Goal: Task Accomplishment & Management: Complete application form

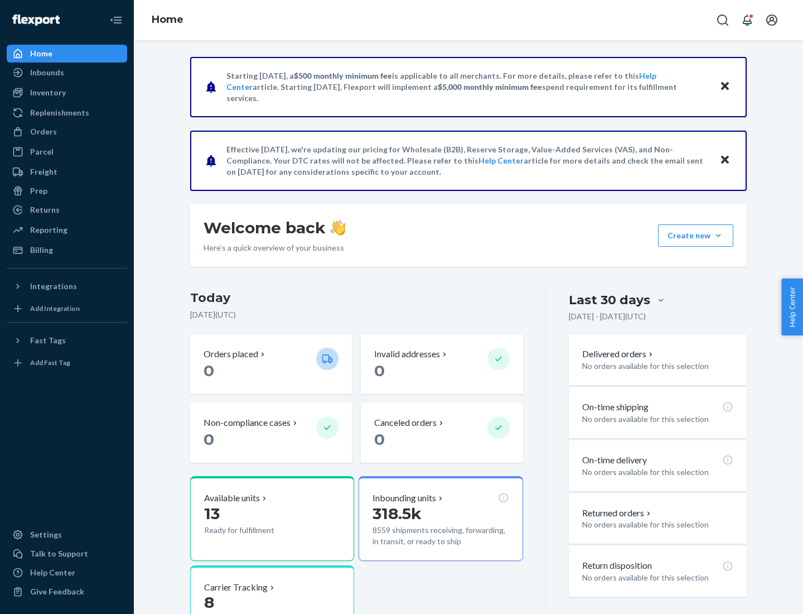
click at [718, 235] on button "Create new Create new inbound Create new order Create new product" at bounding box center [695, 235] width 75 height 22
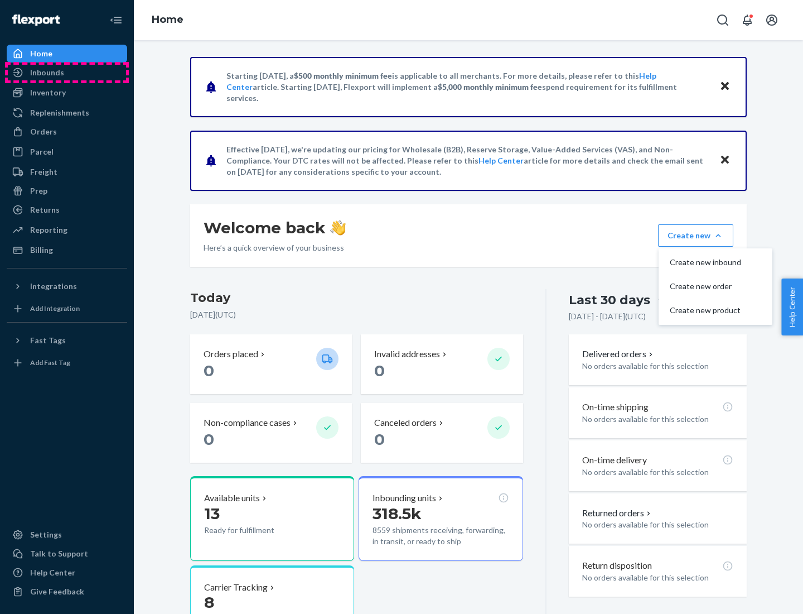
click at [67, 73] on div "Inbounds" at bounding box center [67, 73] width 118 height 16
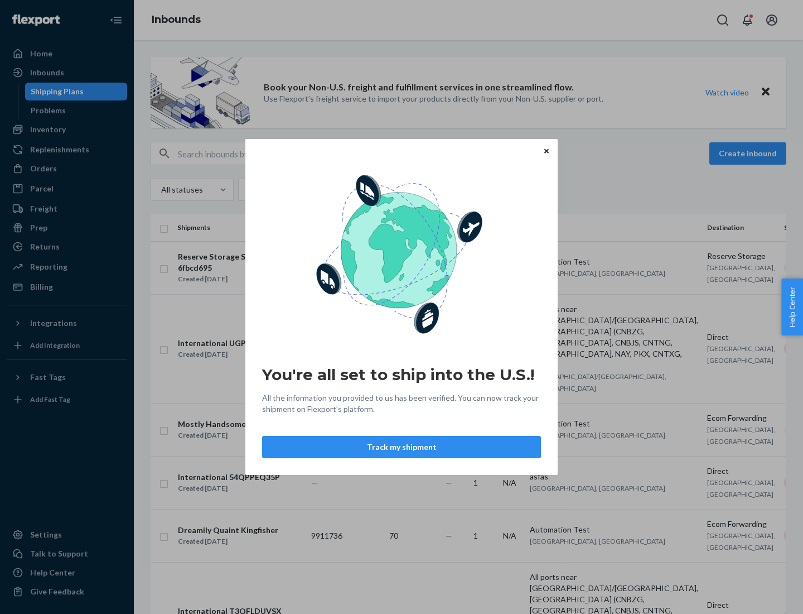
click at [402, 447] on button "Track my shipment" at bounding box center [401, 447] width 279 height 22
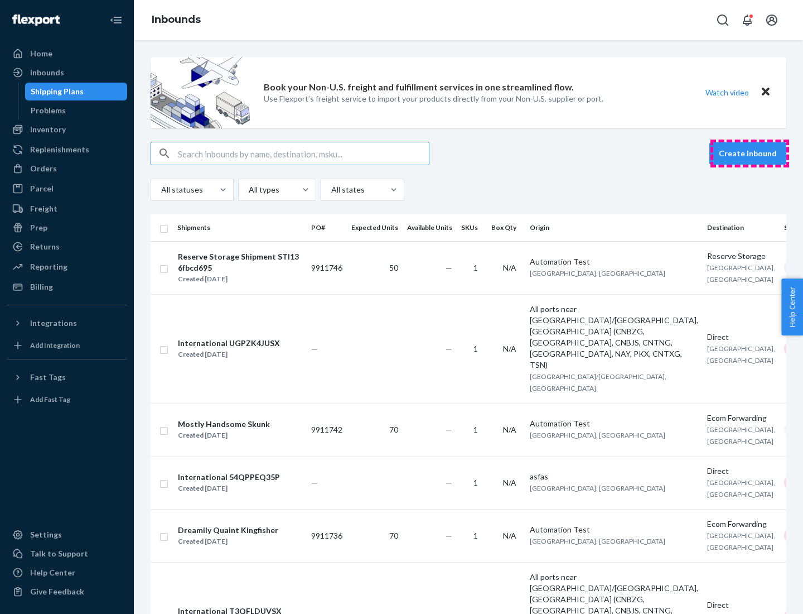
click at [750, 153] on button "Create inbound" at bounding box center [747, 153] width 77 height 22
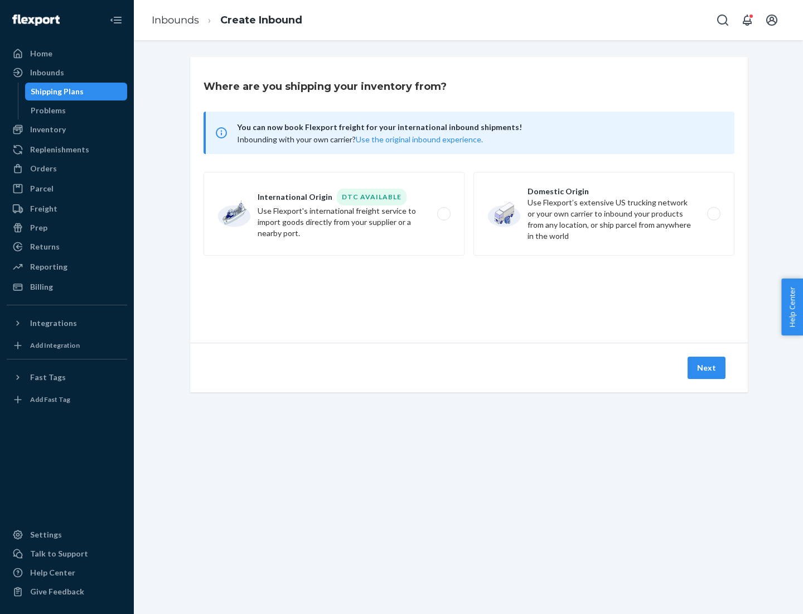
click at [334, 214] on label "International Origin DTC Available Use Flexport's international freight service…" at bounding box center [334, 214] width 261 height 84
click at [443, 214] on input "International Origin DTC Available Use Flexport's international freight service…" at bounding box center [446, 213] width 7 height 7
radio input "true"
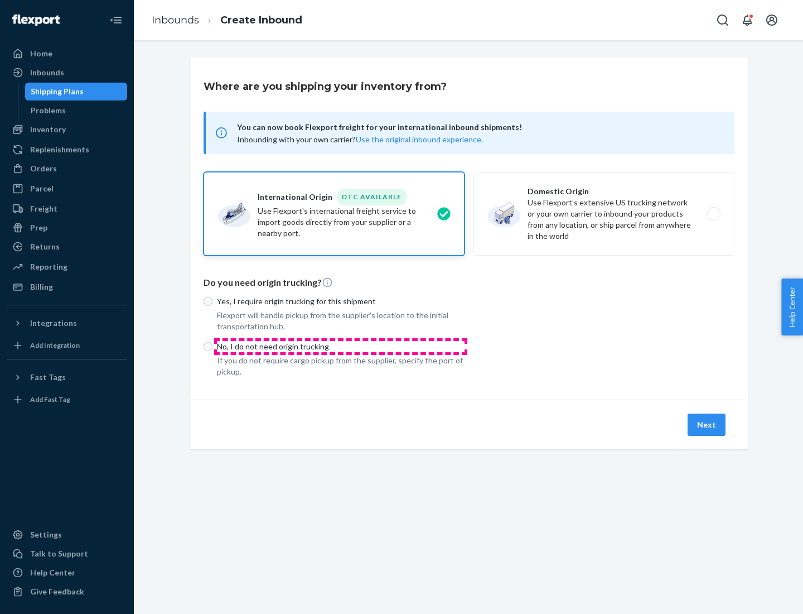
click at [341, 346] on p "No, I do not need origin trucking" at bounding box center [341, 346] width 248 height 11
click at [212, 346] on input "No, I do not need origin trucking" at bounding box center [208, 346] width 9 height 9
radio input "true"
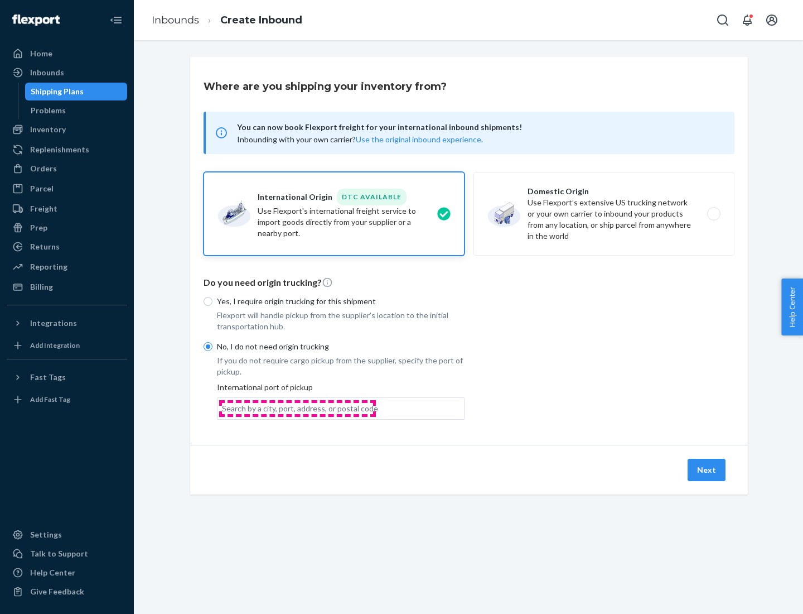
click at [297, 408] on div "Search by a city, port, address, or postal code" at bounding box center [300, 408] width 156 height 11
click at [223, 408] on input "Search by a city, port, address, or postal code" at bounding box center [222, 408] width 1 height 11
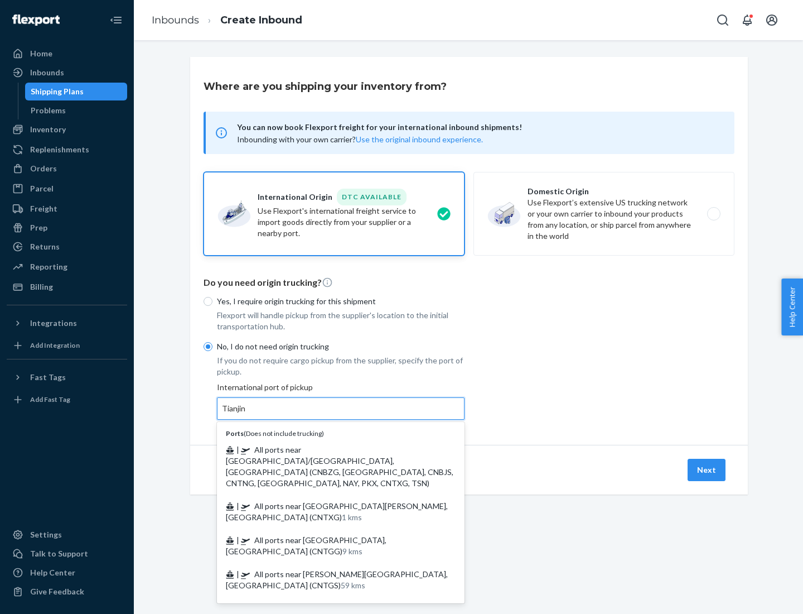
click at [330, 449] on span "| All ports near [GEOGRAPHIC_DATA]/[GEOGRAPHIC_DATA], [GEOGRAPHIC_DATA] (CNBZG,…" at bounding box center [340, 466] width 228 height 43
click at [247, 414] on input "Tianjin" at bounding box center [234, 408] width 25 height 11
type input "All ports near [GEOGRAPHIC_DATA]/[GEOGRAPHIC_DATA], [GEOGRAPHIC_DATA] (CNBZG, […"
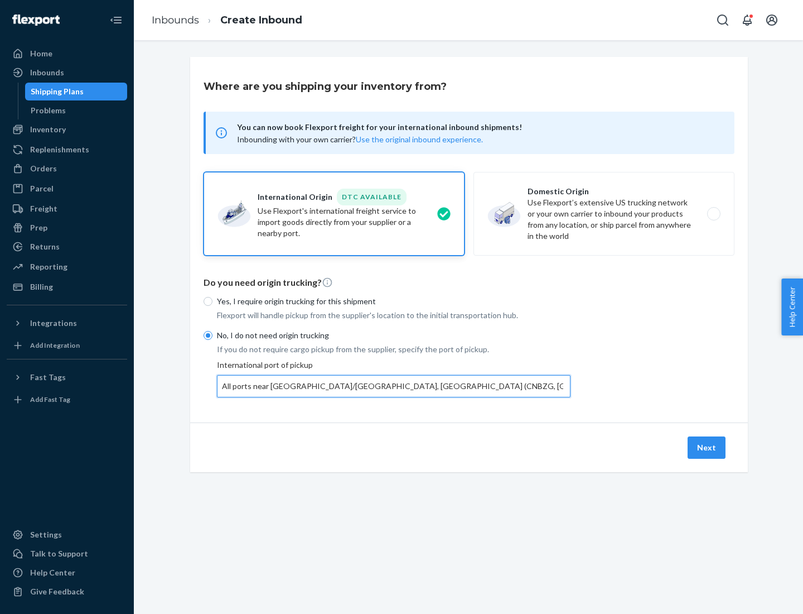
click at [707, 447] on button "Next" at bounding box center [707, 447] width 38 height 22
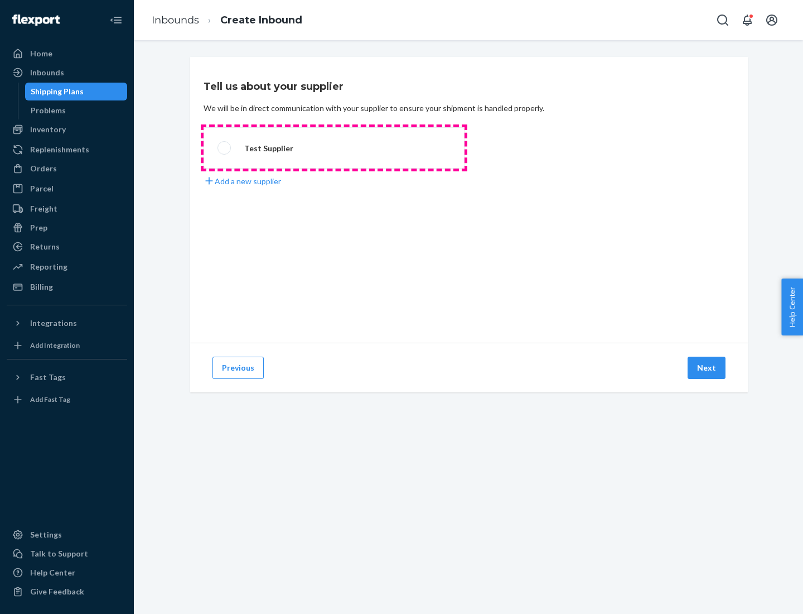
click at [334, 148] on label "Test Supplier" at bounding box center [334, 147] width 261 height 41
click at [225, 148] on input "Test Supplier" at bounding box center [221, 147] width 7 height 7
radio input "true"
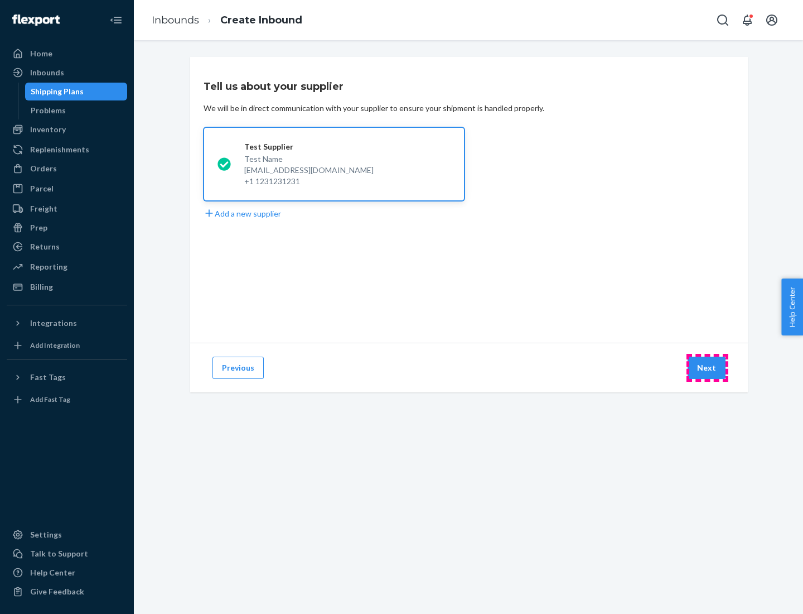
click at [707, 368] on button "Next" at bounding box center [707, 367] width 38 height 22
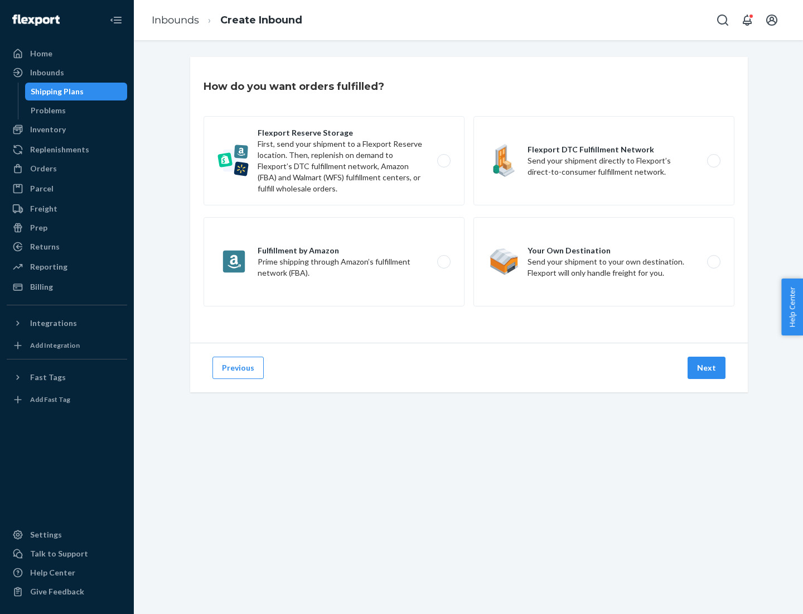
click at [469, 200] on div "Flexport Reserve Storage First, send your shipment to a Flexport Reserve locati…" at bounding box center [469, 212] width 531 height 193
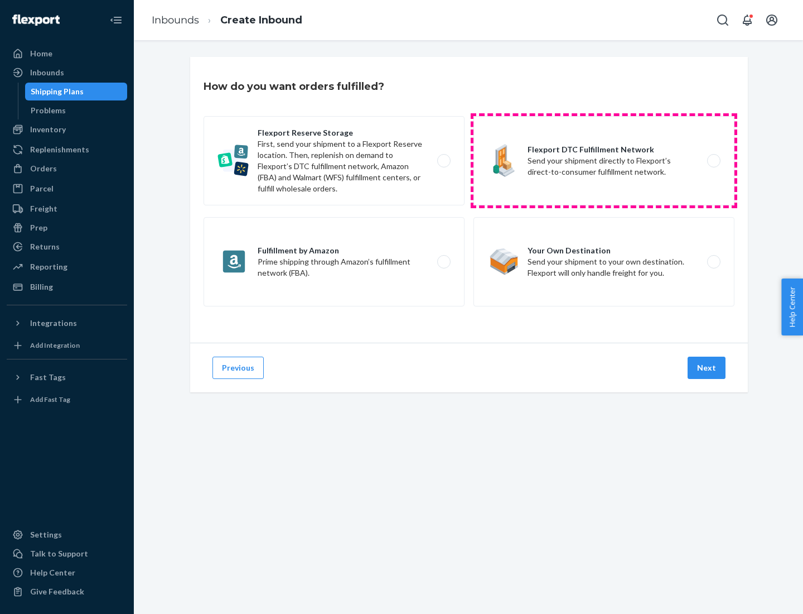
click at [604, 161] on label "Flexport DTC Fulfillment Network Send your shipment directly to Flexport’s dire…" at bounding box center [604, 160] width 261 height 89
click at [713, 161] on input "Flexport DTC Fulfillment Network Send your shipment directly to Flexport’s dire…" at bounding box center [716, 160] width 7 height 7
radio input "true"
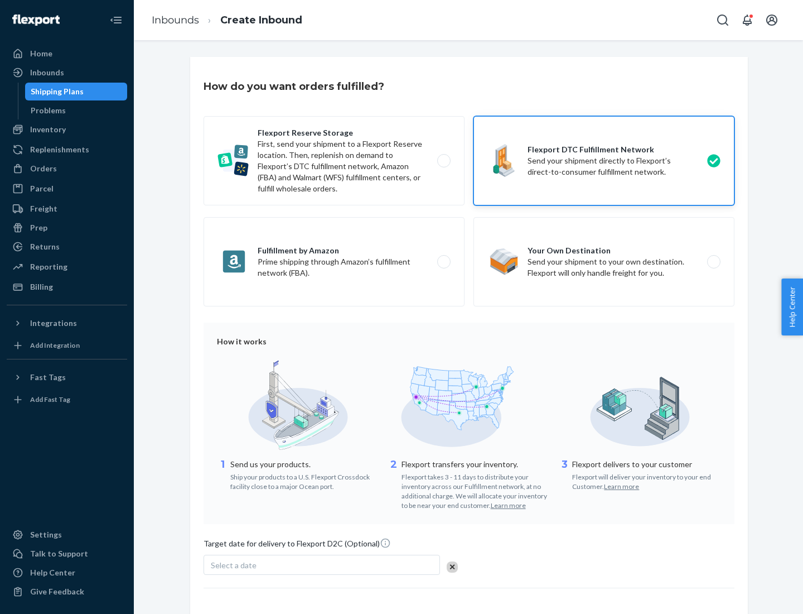
scroll to position [82, 0]
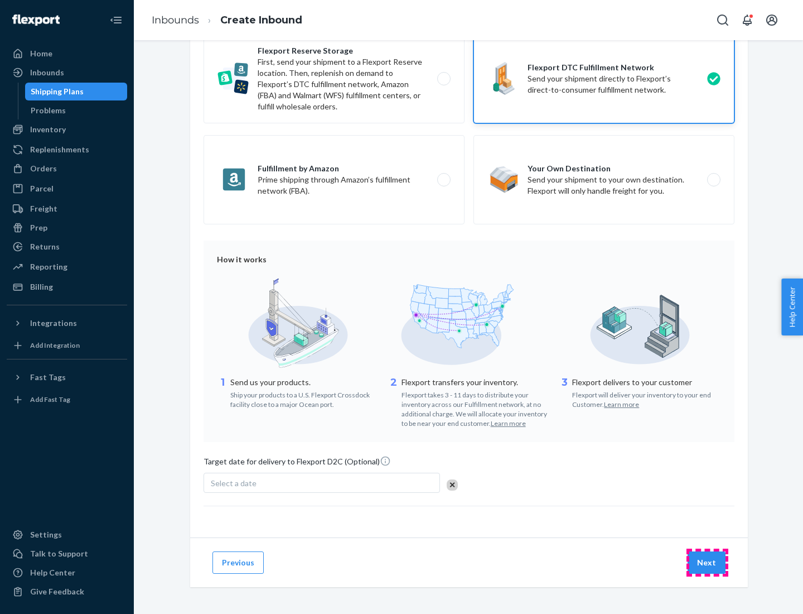
click at [707, 562] on button "Next" at bounding box center [707, 562] width 38 height 22
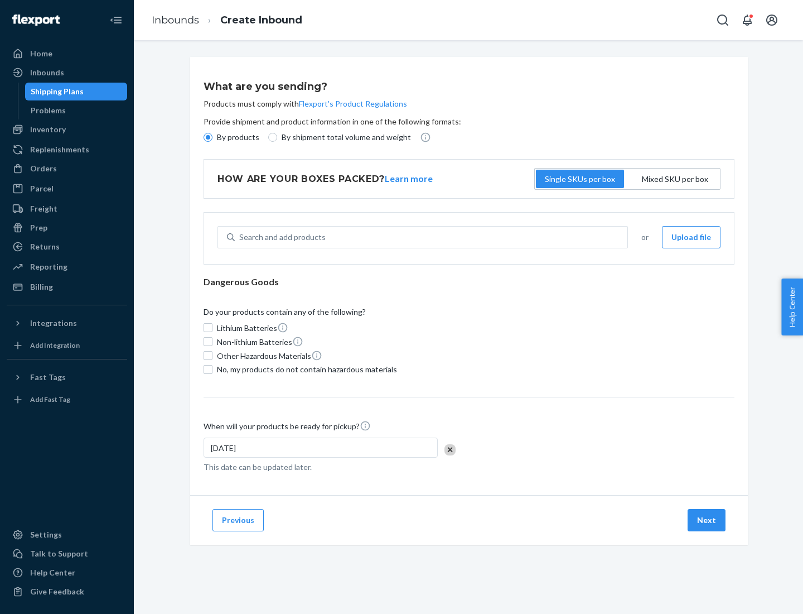
click at [237, 137] on p "By products" at bounding box center [238, 137] width 42 height 11
click at [212, 137] on input "By products" at bounding box center [208, 137] width 9 height 9
click at [281, 237] on div "Search and add products" at bounding box center [282, 236] width 86 height 11
click at [240, 237] on input "Search and add products" at bounding box center [239, 236] width 1 height 11
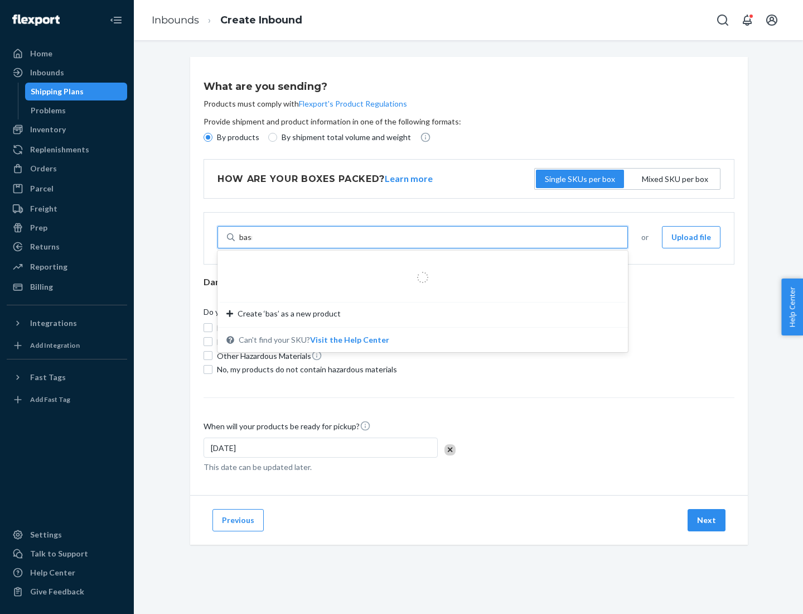
type input "basic"
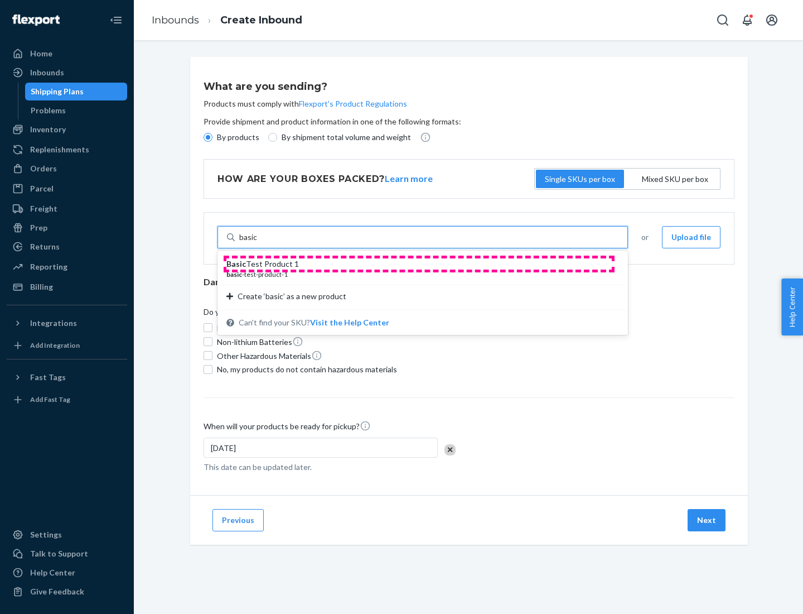
click at [419, 264] on div "Basic Test Product 1" at bounding box center [418, 263] width 384 height 11
click at [258, 243] on input "basic" at bounding box center [248, 236] width 18 height 11
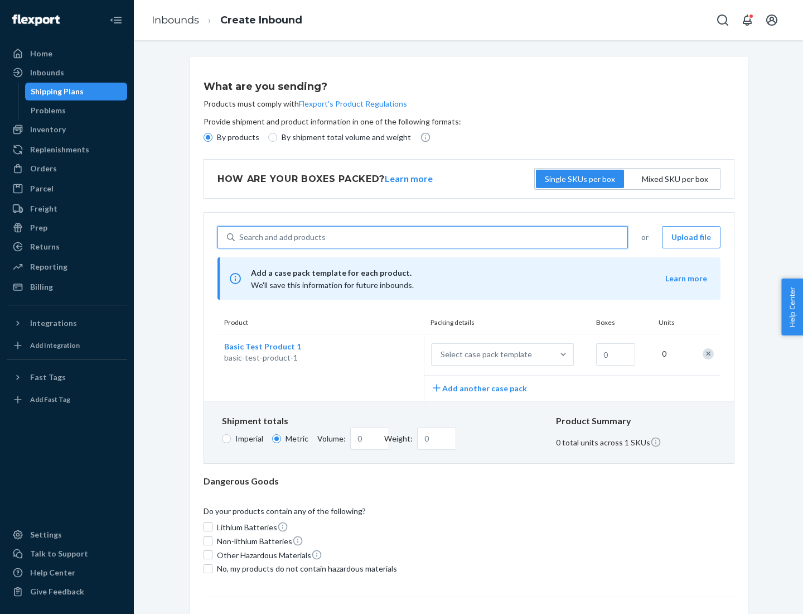
scroll to position [27, 0]
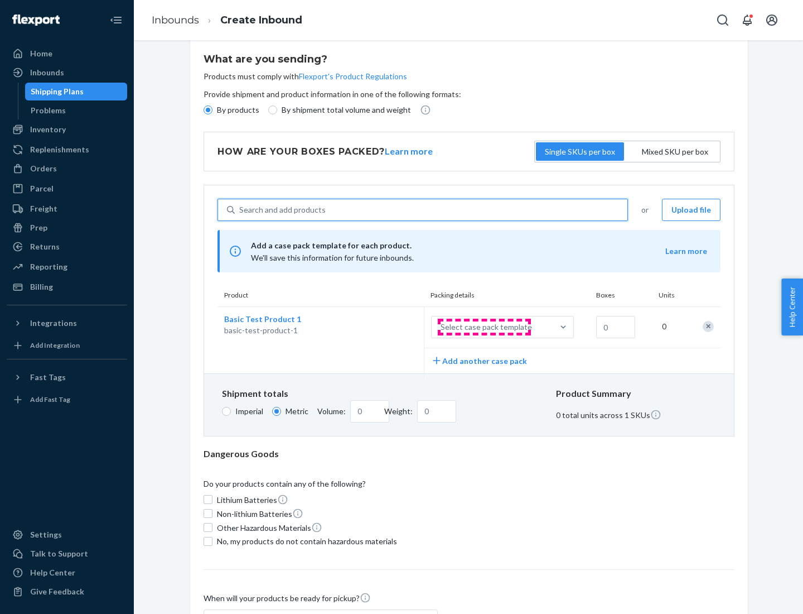
click at [484, 327] on div "Select case pack template" at bounding box center [486, 326] width 91 height 11
click at [385, 327] on input "Select case pack template" at bounding box center [385, 327] width 0 height 0
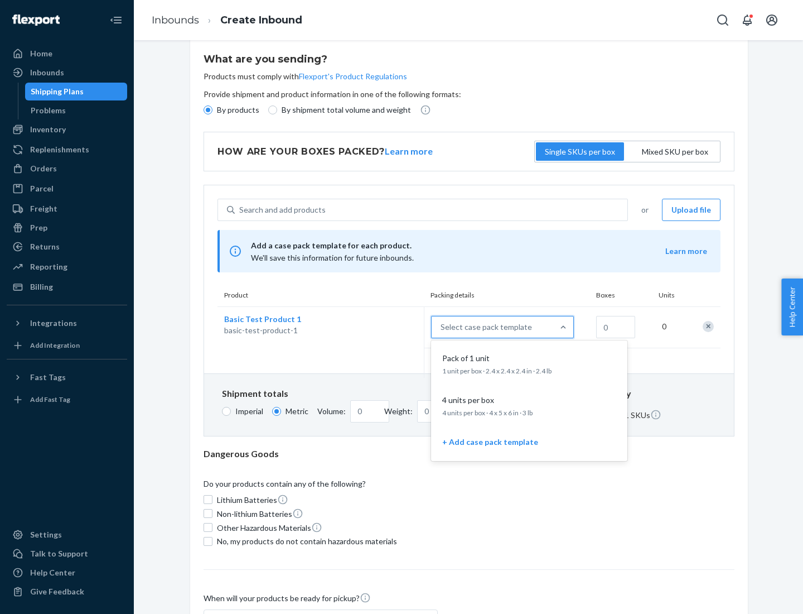
scroll to position [64, 0]
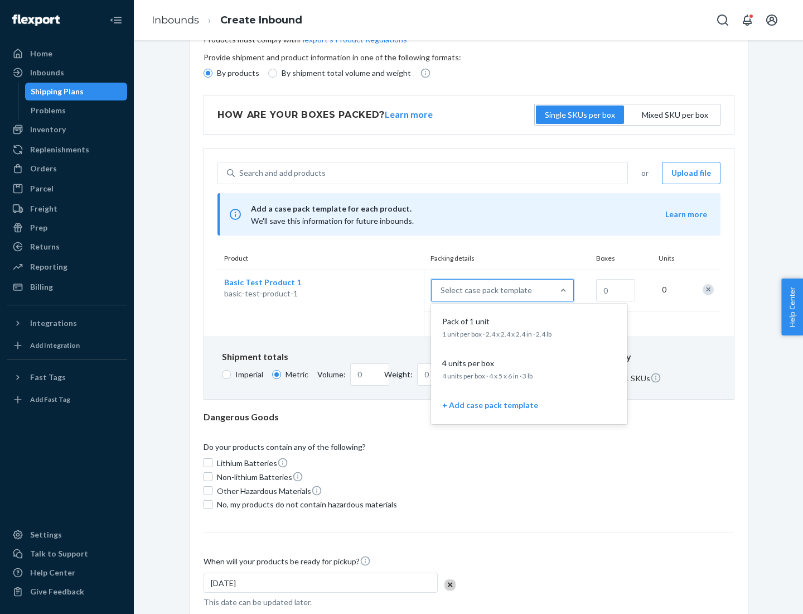
click at [529, 326] on div "Pack of 1 unit" at bounding box center [527, 321] width 178 height 11
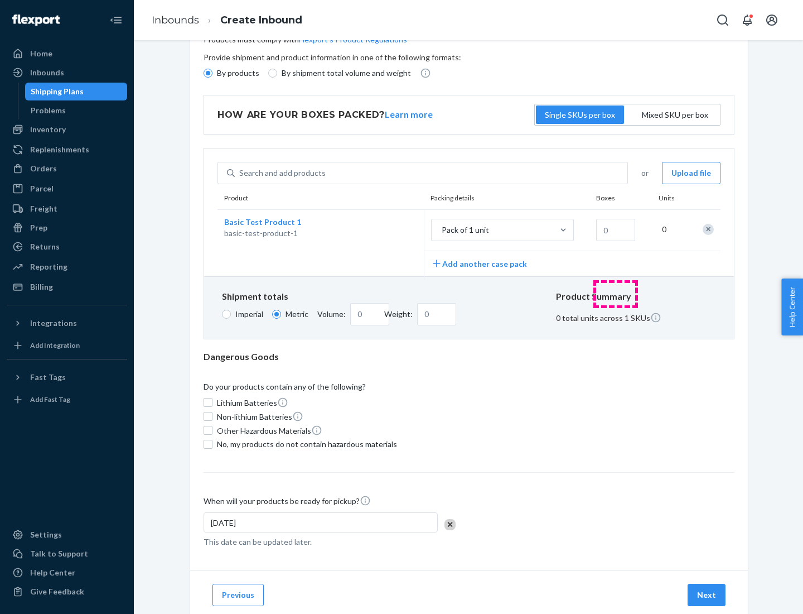
scroll to position [0, 0]
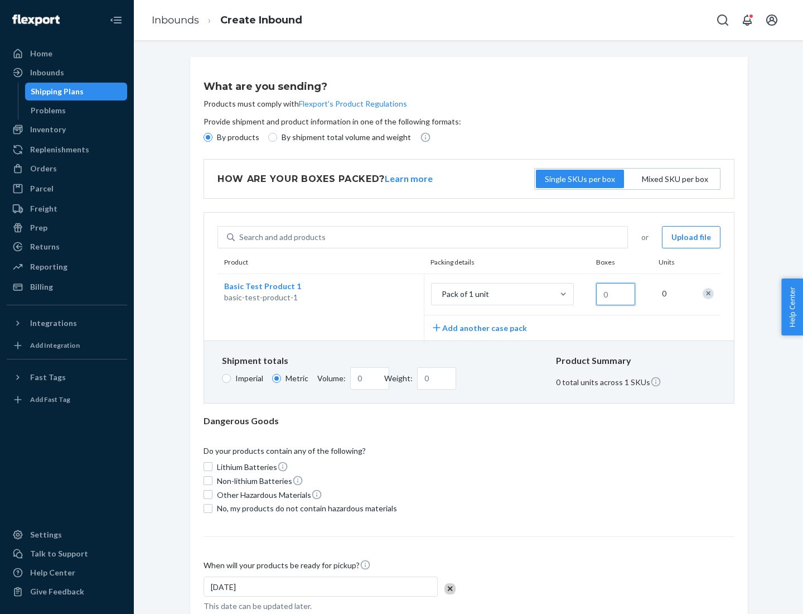
type input "1.09"
type input "1"
type input "10.89"
type input "100"
type input "0.23"
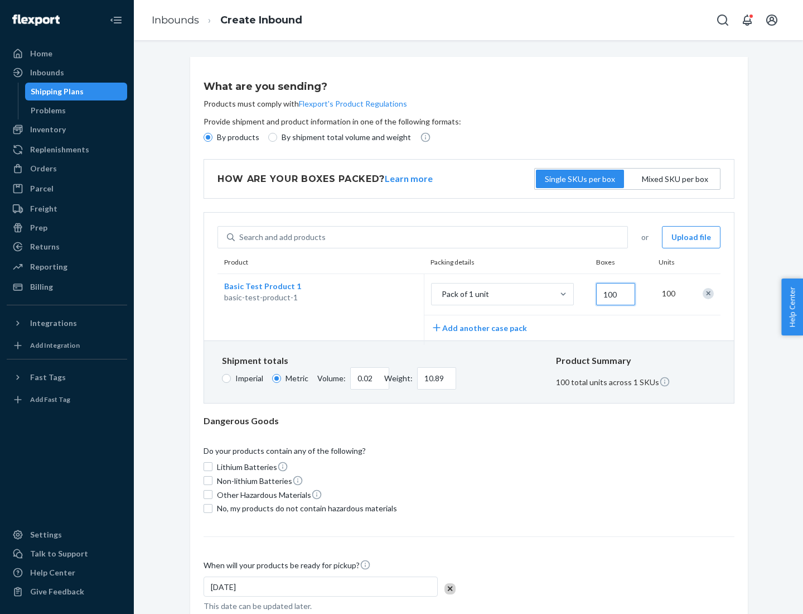
type input "1088.62"
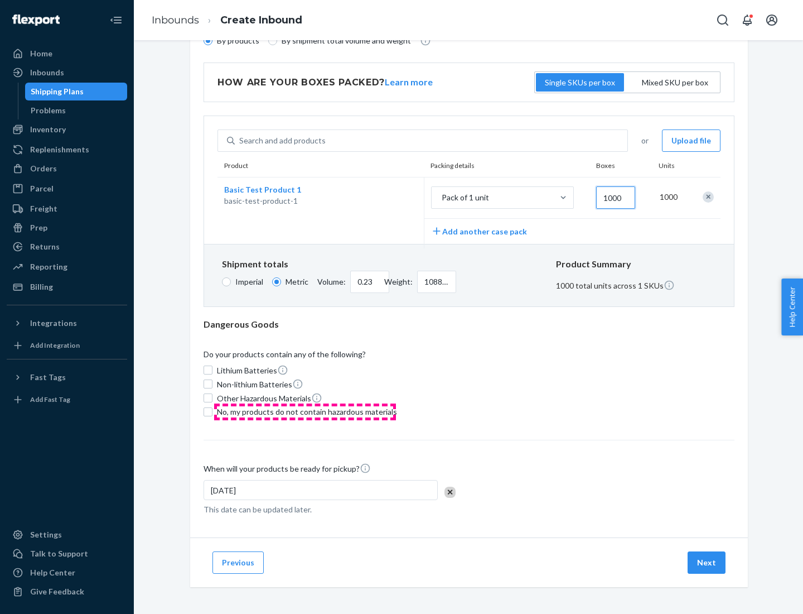
type input "1000"
click at [305, 411] on span "No, my products do not contain hazardous materials" at bounding box center [307, 411] width 180 height 11
click at [212, 411] on input "No, my products do not contain hazardous materials" at bounding box center [208, 411] width 9 height 9
checkbox input "true"
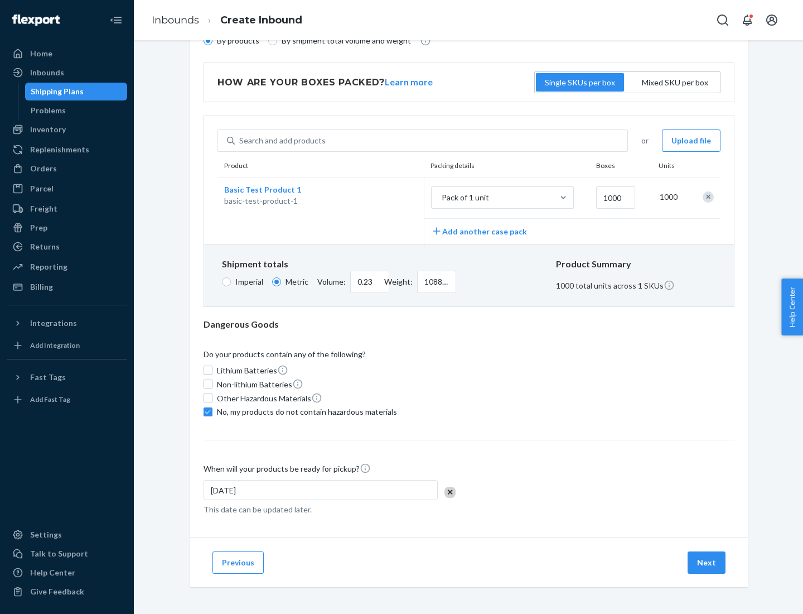
click at [707, 562] on button "Next" at bounding box center [707, 562] width 38 height 22
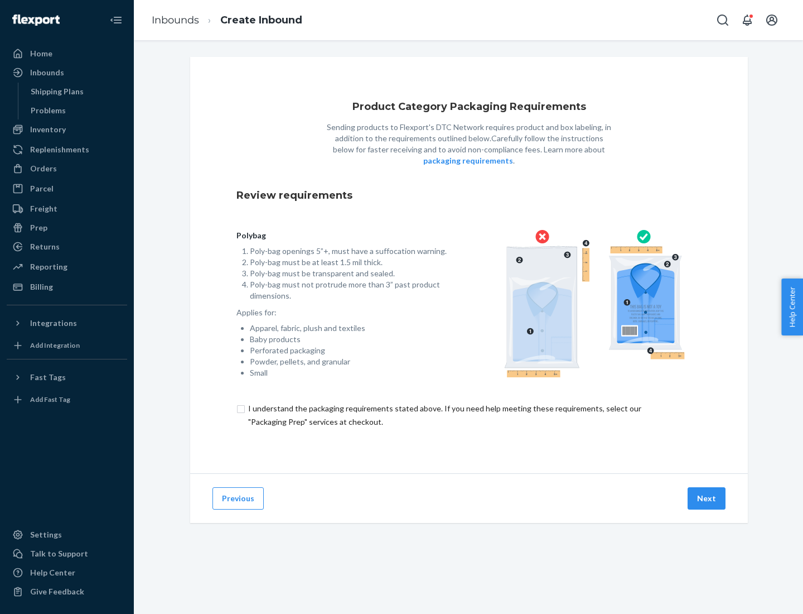
click at [469, 414] on input "checkbox" at bounding box center [468, 415] width 465 height 27
checkbox input "true"
click at [707, 498] on button "Next" at bounding box center [707, 498] width 38 height 22
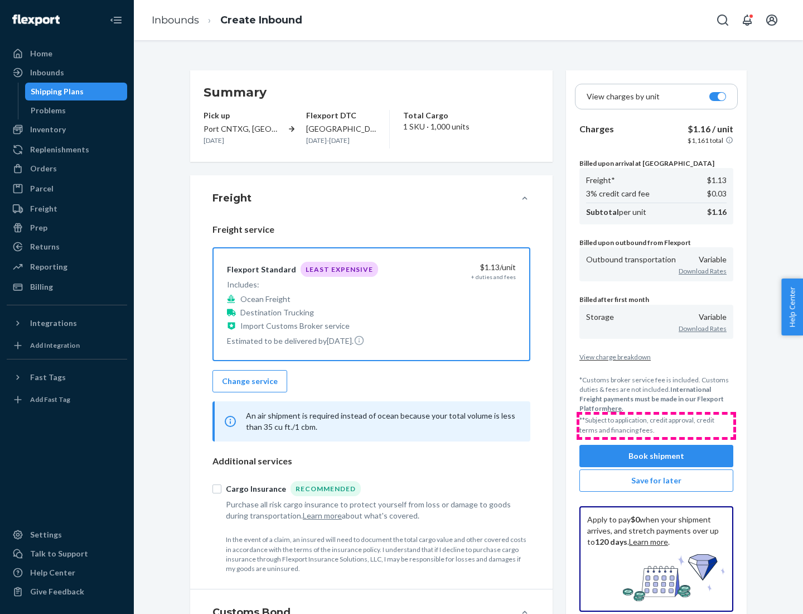
scroll to position [129, 0]
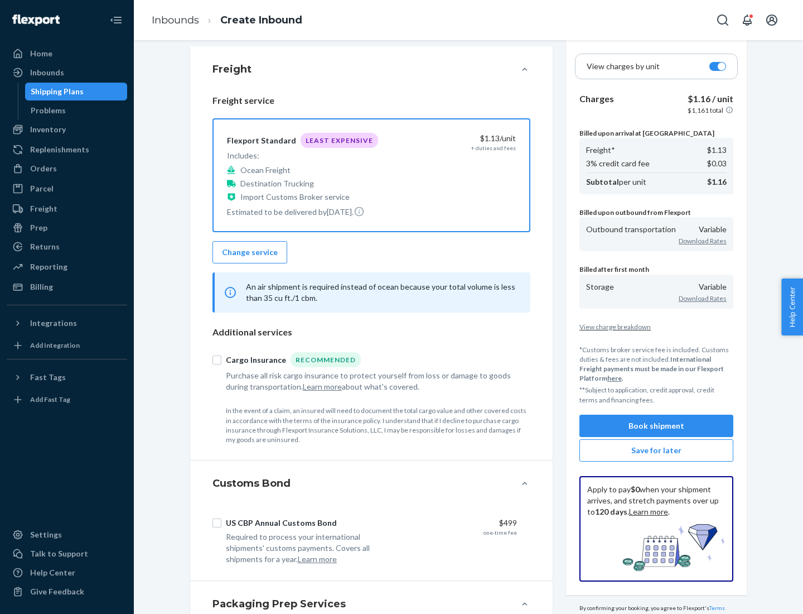
click at [656, 425] on button "Book shipment" at bounding box center [656, 425] width 154 height 22
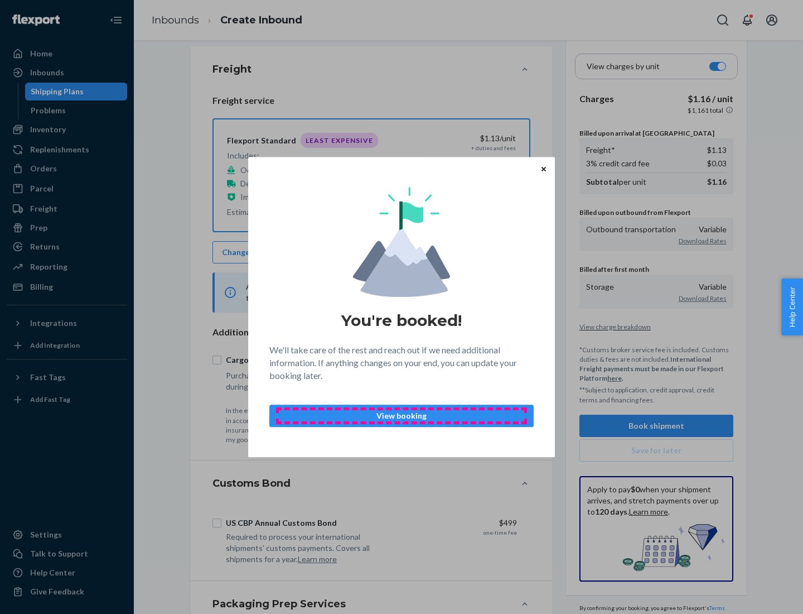
click at [402, 415] on p "View booking" at bounding box center [401, 415] width 245 height 11
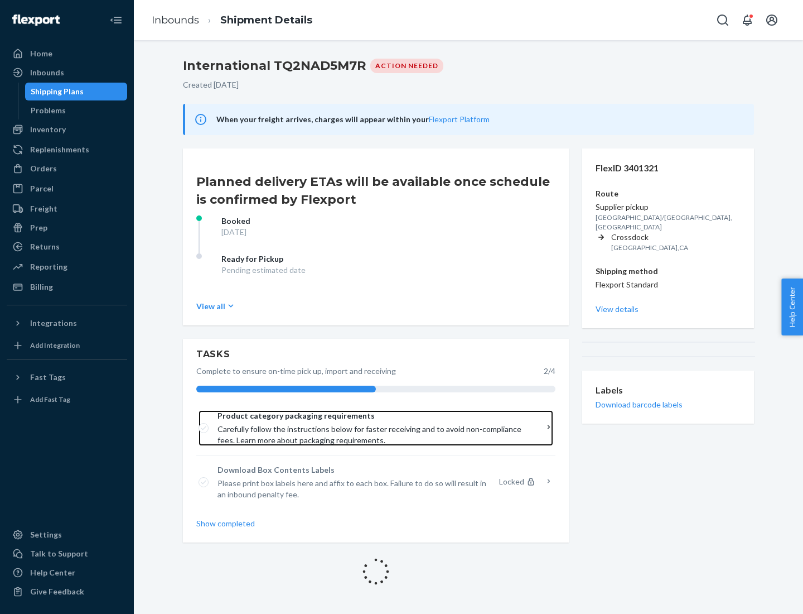
click at [372, 416] on span "Product category packaging requirements" at bounding box center [372, 415] width 309 height 11
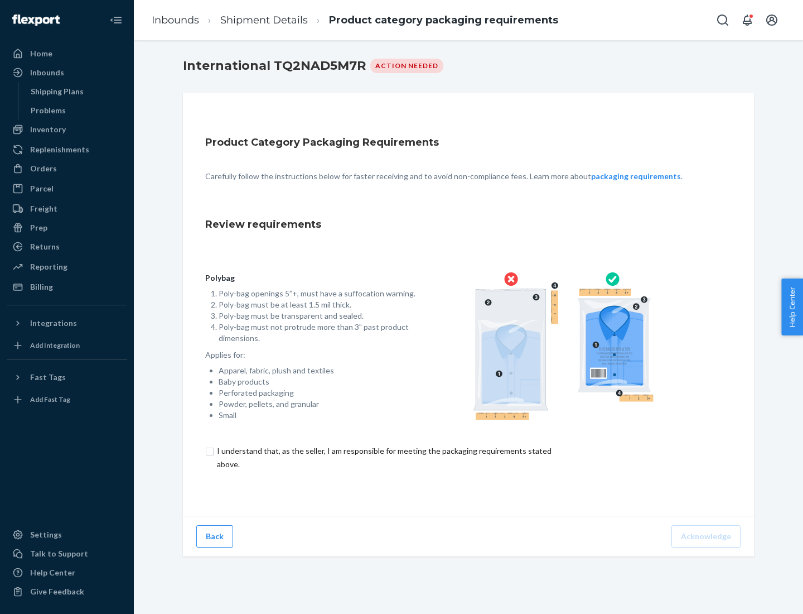
click at [383, 457] on input "checkbox" at bounding box center [390, 457] width 371 height 27
checkbox input "true"
